Goal: Task Accomplishment & Management: Use online tool/utility

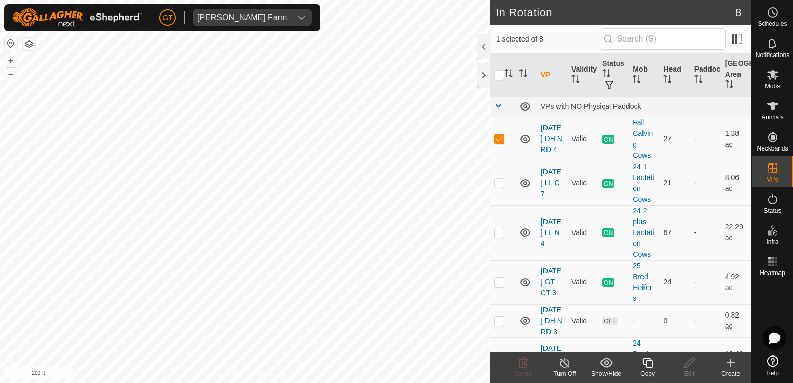
click at [653, 362] on icon at bounding box center [648, 363] width 10 height 10
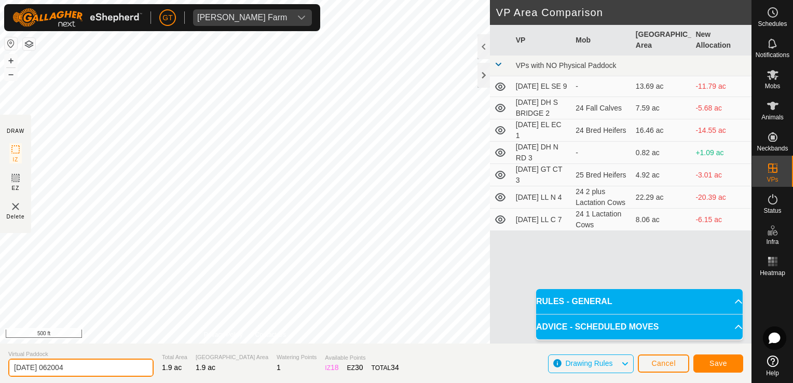
click at [114, 364] on input "[DATE] 062004" at bounding box center [80, 368] width 145 height 18
type input "[DATE] DH N RD 5"
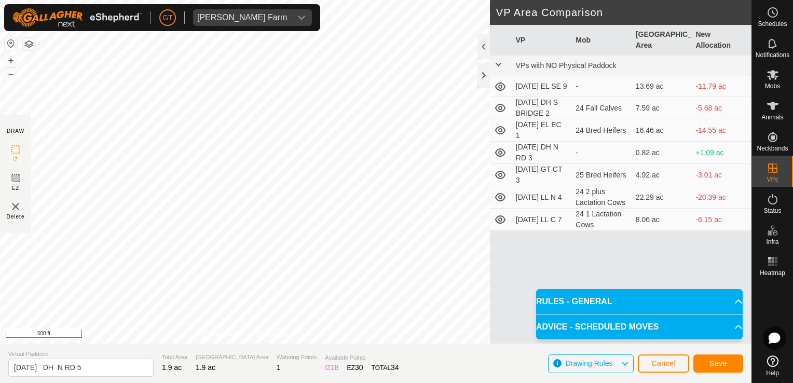
click at [490, 266] on div "DRAW IZ EZ Delete Privacy Policy Contact Us IZ interior angle must be larger th…" at bounding box center [376, 172] width 752 height 344
click at [0, 228] on html "[PERSON_NAME] Farm Schedules Notifications Mobs Animals Neckbands VPs Status In…" at bounding box center [396, 191] width 793 height 383
click at [515, 220] on div "DRAW IZ EZ Delete Privacy Policy Contact Us IZ interior angle must be larger th…" at bounding box center [376, 172] width 752 height 344
click at [719, 366] on span "Save" at bounding box center [719, 363] width 18 height 8
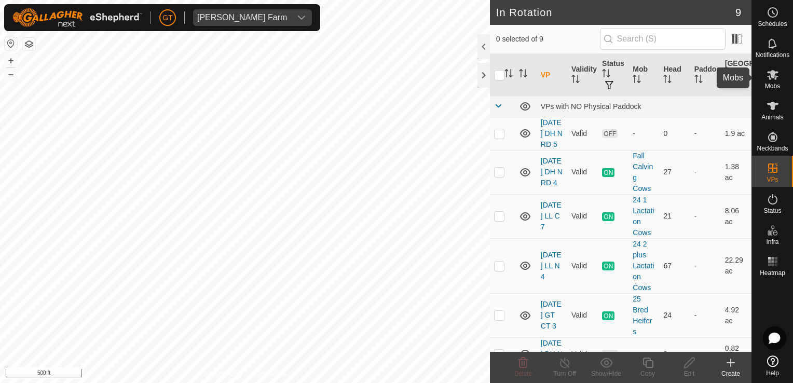
click at [769, 84] on span "Mobs" at bounding box center [772, 86] width 15 height 6
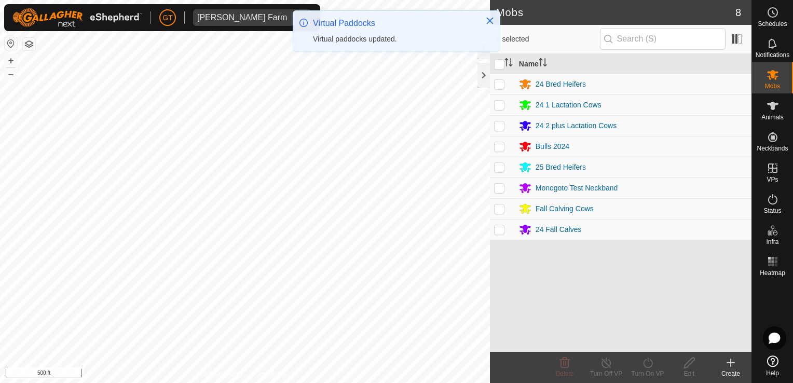
click at [498, 210] on p-checkbox at bounding box center [499, 209] width 10 height 8
checkbox input "true"
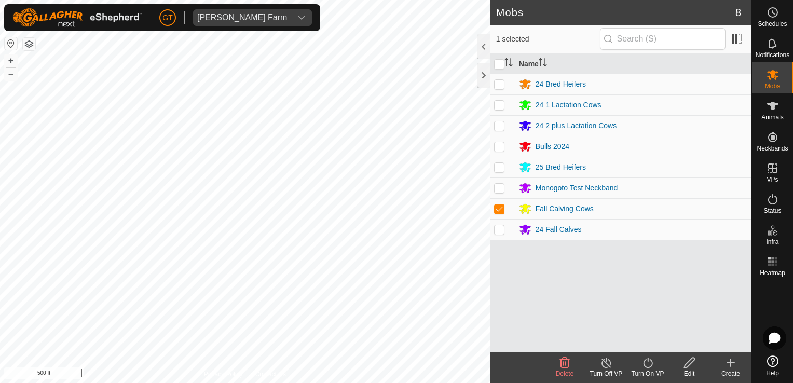
click at [640, 363] on turn-on-svg-icon at bounding box center [648, 363] width 42 height 12
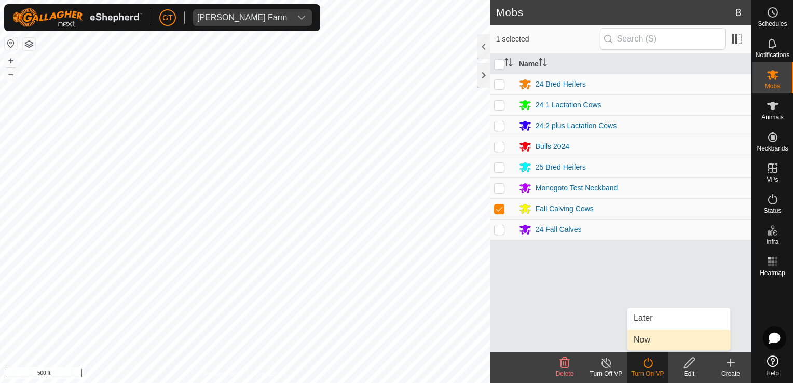
click at [675, 342] on link "Now" at bounding box center [679, 340] width 103 height 21
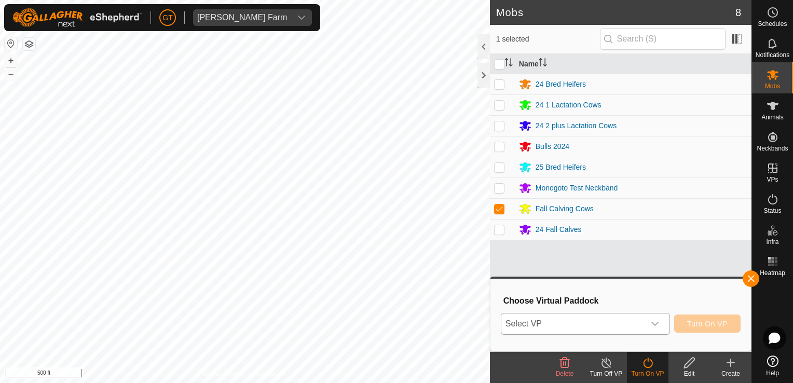
click at [659, 327] on icon "dropdown trigger" at bounding box center [655, 324] width 8 height 8
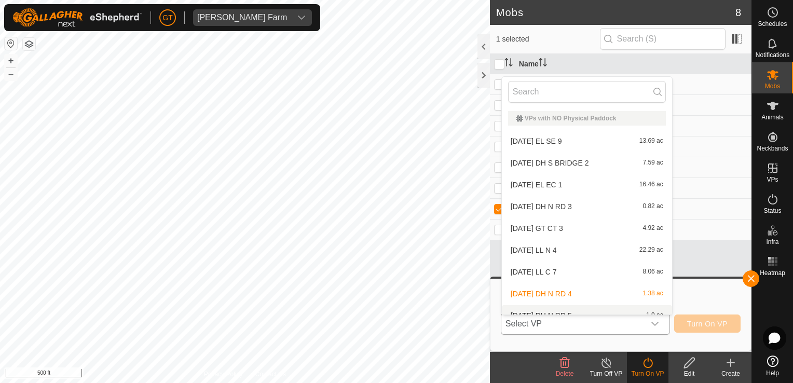
scroll to position [11, 0]
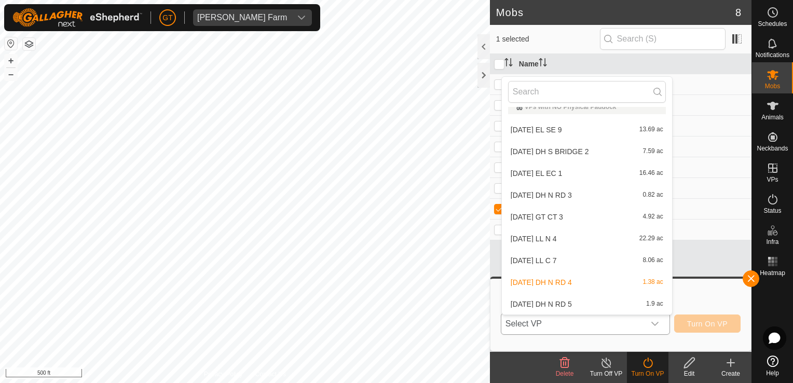
click at [577, 300] on li "[DATE] DH N RD 5 1.9 ac" at bounding box center [587, 304] width 170 height 21
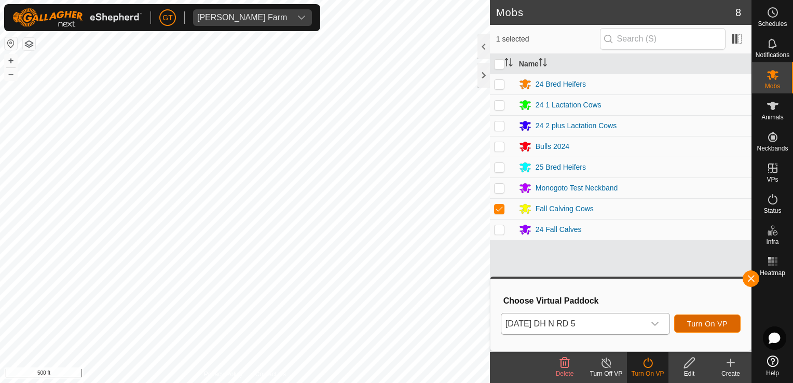
click at [709, 324] on span "Turn On VP" at bounding box center [707, 324] width 41 height 8
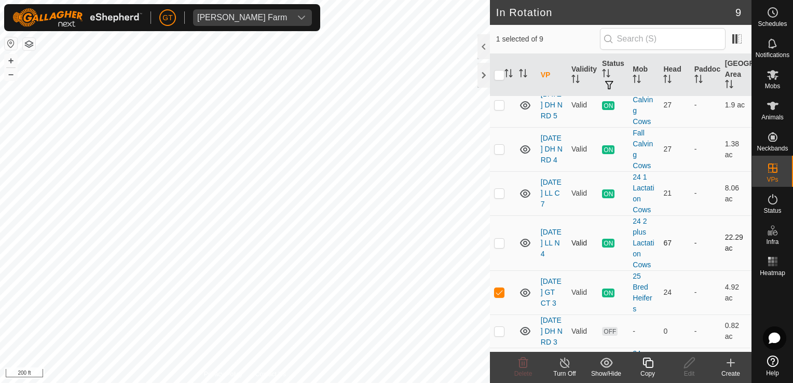
scroll to position [52, 0]
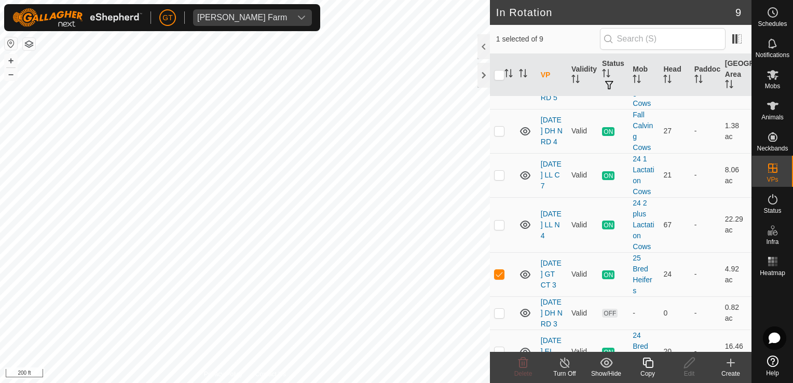
click at [652, 357] on icon at bounding box center [648, 363] width 13 height 12
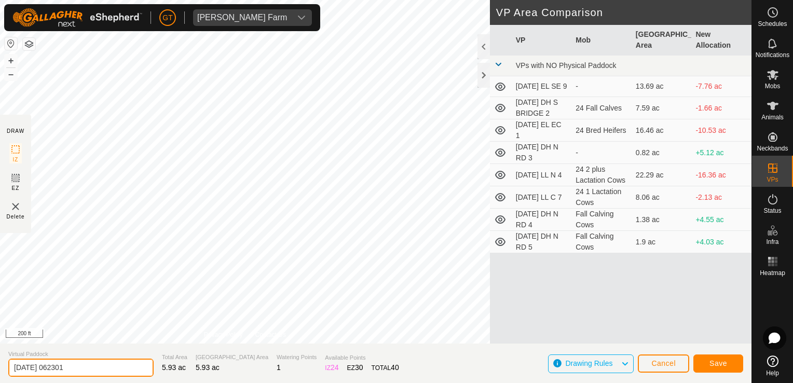
drag, startPoint x: 117, startPoint y: 367, endPoint x: 143, endPoint y: 373, distance: 26.7
click at [122, 367] on input "[DATE] 062301" at bounding box center [80, 368] width 145 height 18
type input "[DATE] CT GT 4"
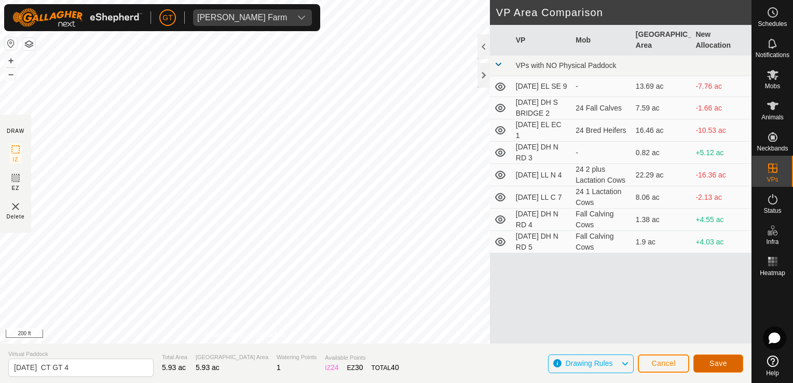
click at [729, 362] on button "Save" at bounding box center [719, 364] width 50 height 18
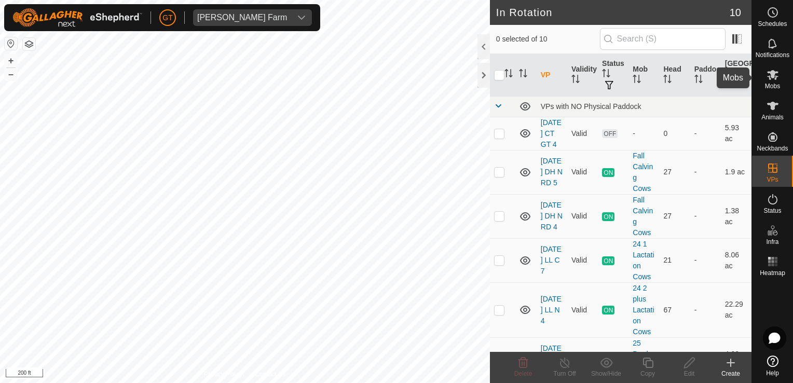
click at [771, 76] on icon at bounding box center [772, 75] width 11 height 10
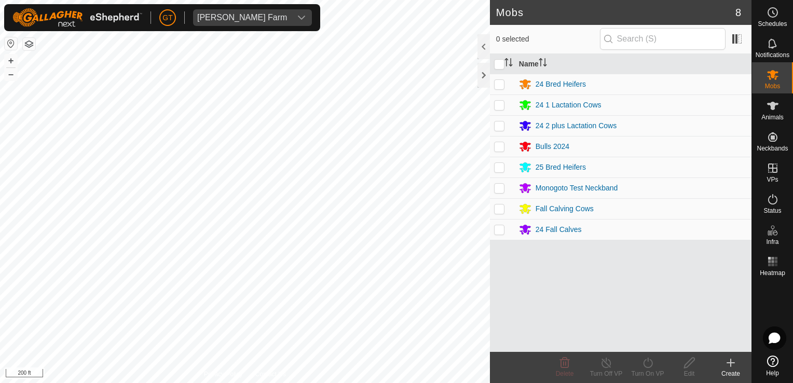
click at [501, 166] on p-checkbox at bounding box center [499, 167] width 10 height 8
checkbox input "true"
click at [644, 359] on icon at bounding box center [648, 363] width 13 height 12
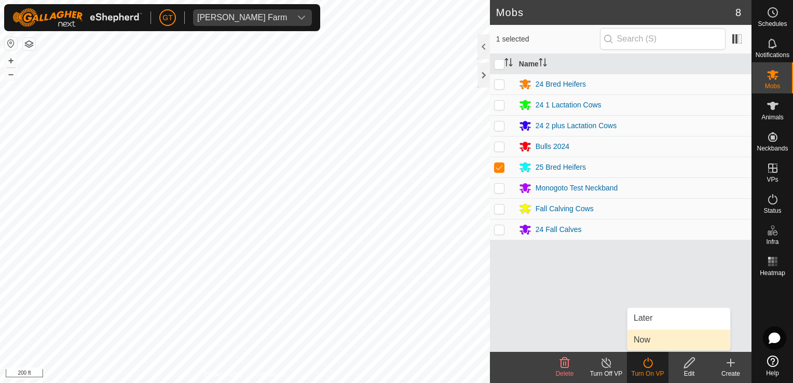
click at [647, 342] on link "Now" at bounding box center [679, 340] width 103 height 21
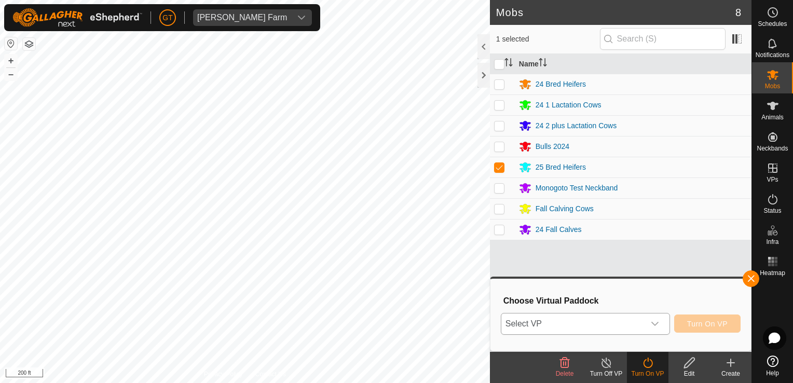
click at [659, 321] on icon "dropdown trigger" at bounding box center [655, 324] width 8 height 8
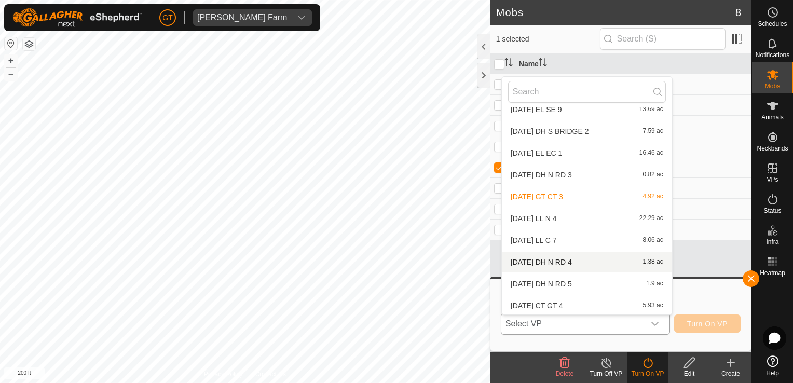
scroll to position [33, 0]
click at [586, 309] on li "[DATE] CT GT 4 5.93 ac" at bounding box center [587, 304] width 170 height 21
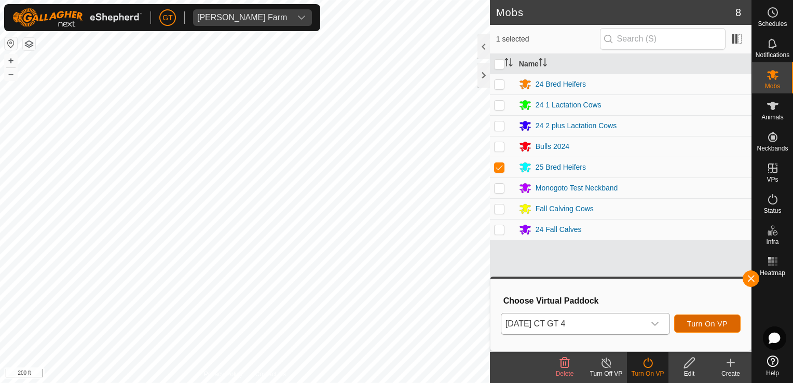
click at [711, 329] on button "Turn On VP" at bounding box center [708, 324] width 66 height 18
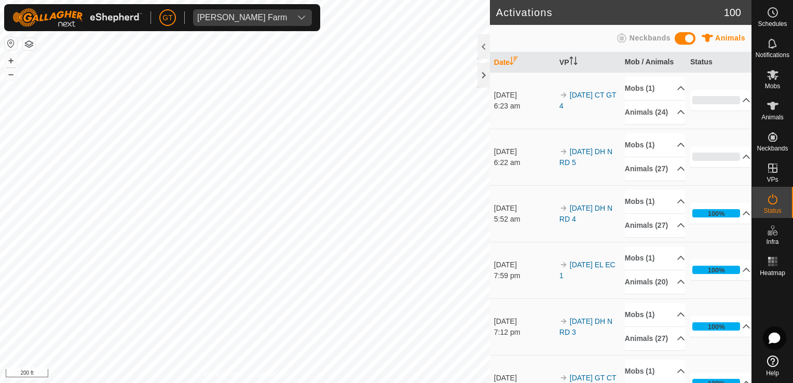
click at [200, 383] on html "[PERSON_NAME] Farm Schedules Notifications Mobs Animals Neckbands VPs Status In…" at bounding box center [396, 191] width 793 height 383
click at [5, 383] on html "[PERSON_NAME] Farm Schedules Notifications Mobs Animals Neckbands VPs Status In…" at bounding box center [396, 191] width 793 height 383
click at [0, 217] on html "[PERSON_NAME] Farm Schedules Notifications Mobs Animals Neckbands VPs Status In…" at bounding box center [396, 191] width 793 height 383
